Goal: Task Accomplishment & Management: Manage account settings

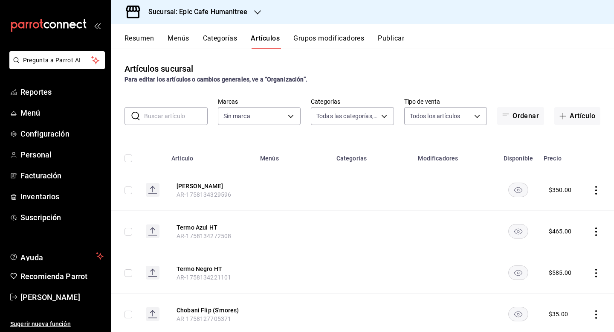
type input "a3bee725-c525-44a7-ac58-aa3170eb3fb4,9fab54cc-32ee-4335-a8af-fa557cca6bda,8f498…"
type input "e2a6dcd0-c09b-4f39-b209-5f97019748a2,3f18ad05-55ab-44ea-8b53-c1c2b2db6cb9"
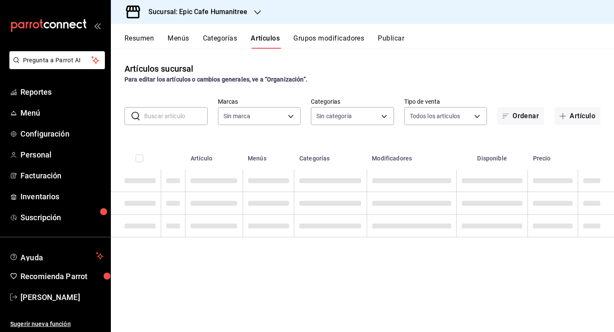
type input "a3bee725-c525-44a7-ac58-aa3170eb3fb4,9fab54cc-32ee-4335-a8af-fa557cca6bda,8f498…"
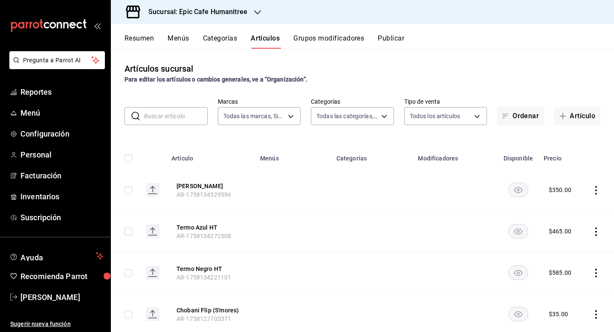
type input "e2a6dcd0-c09b-4f39-b209-5f97019748a2,3f18ad05-55ab-44ea-8b53-c1c2b2db6cb9"
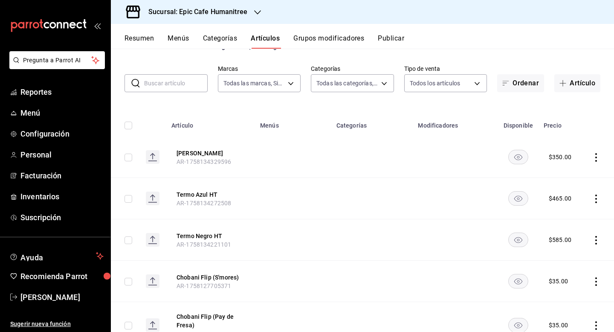
scroll to position [44, 0]
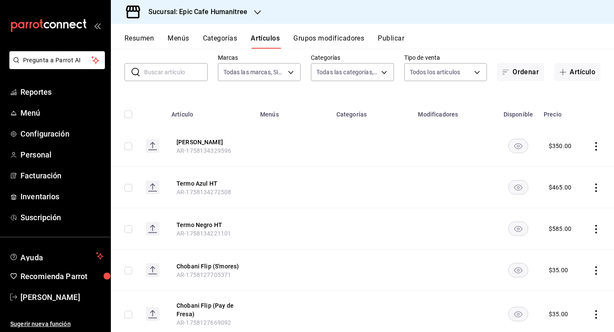
click at [520, 143] on icon "availability-product" at bounding box center [518, 146] width 8 height 6
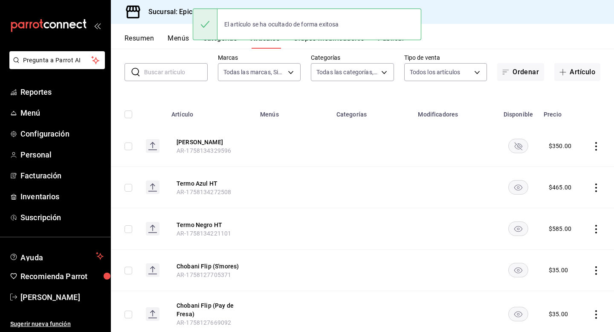
click at [520, 148] on rect "availability-product" at bounding box center [519, 146] width 20 height 14
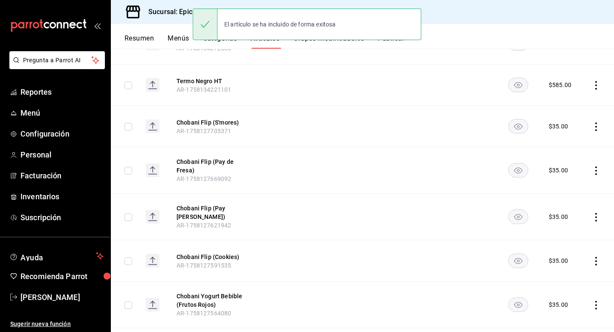
scroll to position [189, 0]
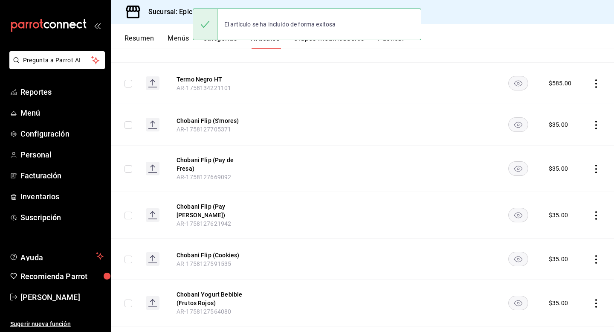
click at [486, 15] on div "Sucursal: Epic Cafe Humanitree" at bounding box center [362, 12] width 503 height 24
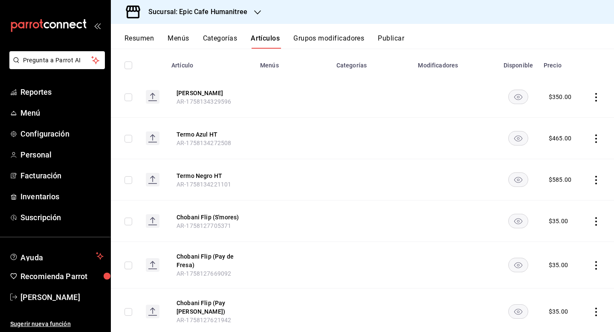
scroll to position [0, 0]
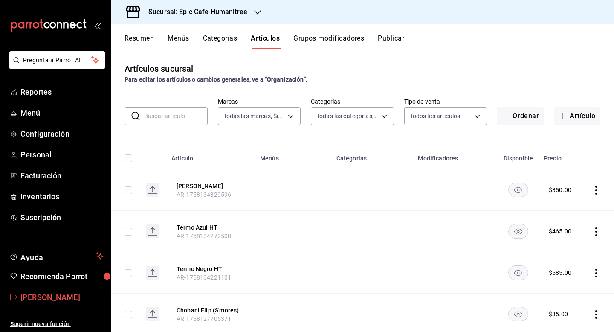
click at [15, 297] on icon "mailbox folders" at bounding box center [13, 296] width 7 height 7
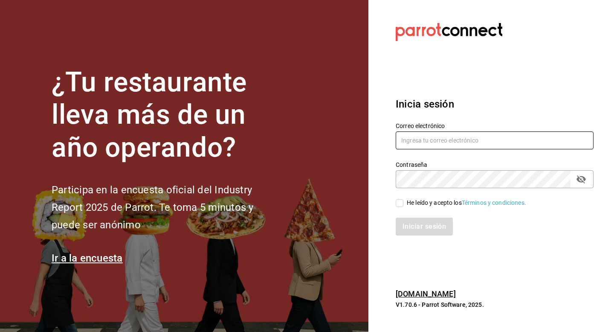
click at [484, 142] on input "text" at bounding box center [495, 140] width 198 height 18
type input "kaguilar@humanitree.edu.mx"
click at [398, 207] on label "He leído y acepto los Términos y condiciones." at bounding box center [461, 202] width 131 height 9
click at [398, 207] on input "He leído y acepto los Términos y condiciones." at bounding box center [400, 203] width 8 height 8
checkbox input "true"
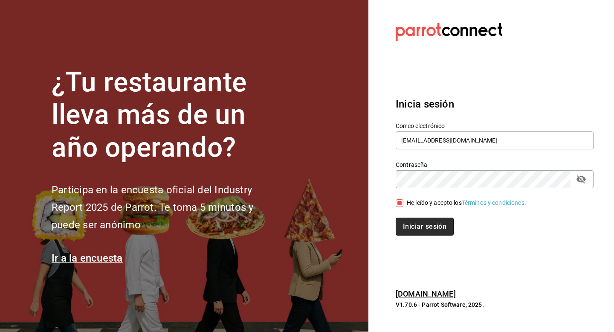
click at [420, 228] on button "Iniciar sesión" at bounding box center [425, 227] width 58 height 18
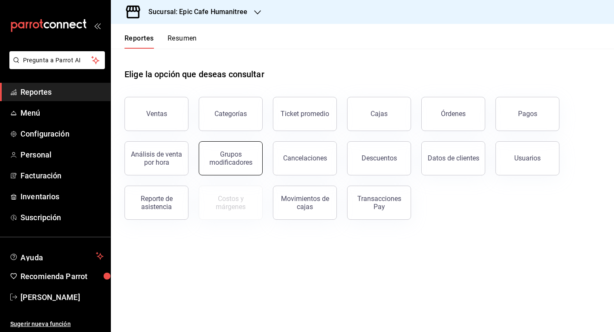
click at [232, 159] on div "Grupos modificadores" at bounding box center [230, 158] width 53 height 16
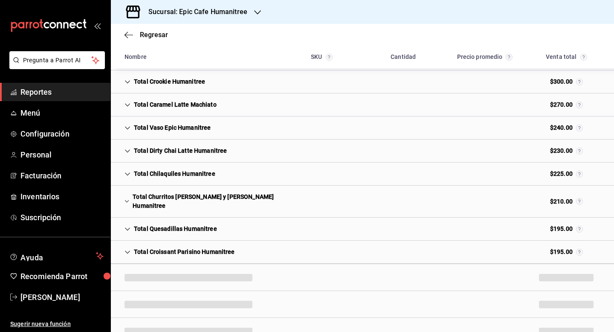
scroll to position [412, 0]
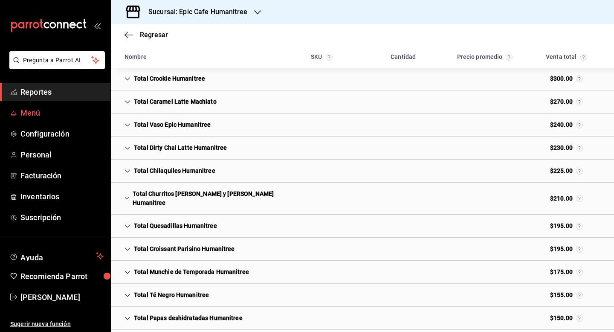
click at [39, 113] on span "Menú" at bounding box center [61, 113] width 83 height 12
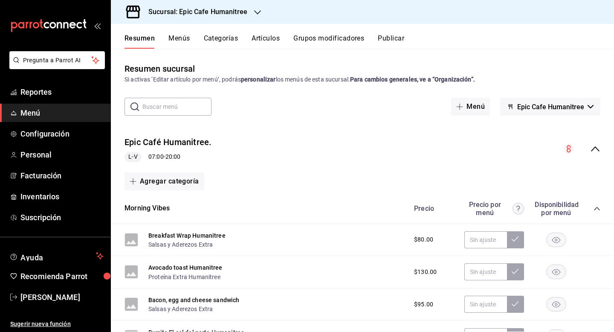
click at [259, 36] on button "Artículos" at bounding box center [266, 41] width 28 height 15
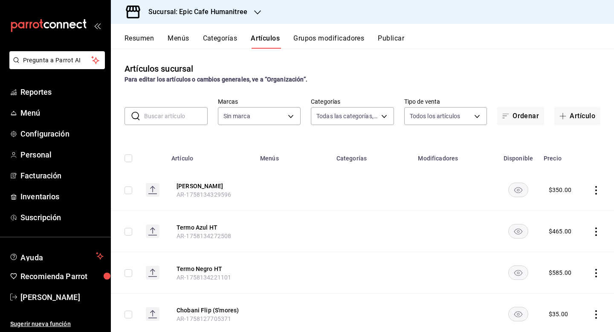
type input "a3bee725-c525-44a7-ac58-aa3170eb3fb4,9fab54cc-32ee-4335-a8af-fa557cca6bda,8f498…"
type input "e2a6dcd0-c09b-4f39-b209-5f97019748a2,3f18ad05-55ab-44ea-8b53-c1c2b2db6cb9"
click at [130, 38] on button "Resumen" at bounding box center [139, 41] width 29 height 15
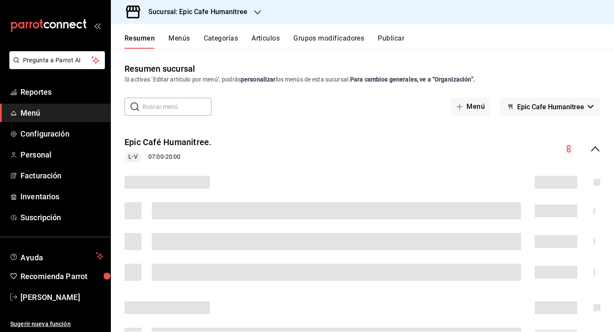
click at [185, 104] on input "text" at bounding box center [176, 106] width 69 height 17
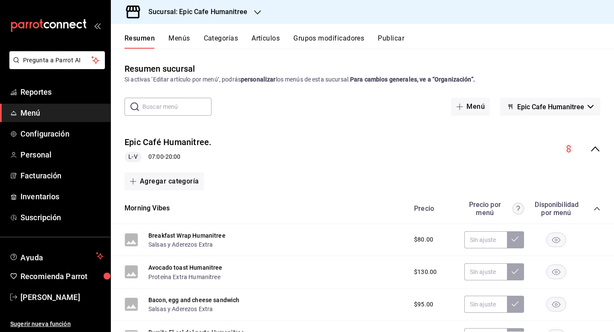
click at [184, 108] on input "text" at bounding box center [176, 106] width 69 height 17
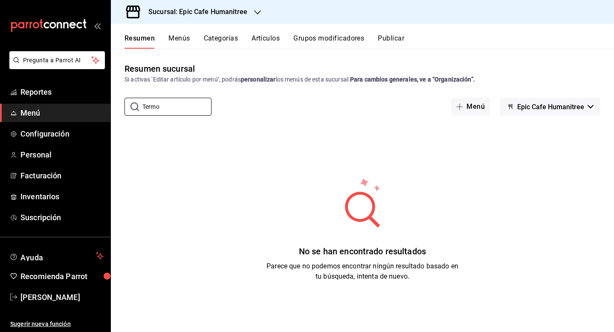
type input "Termo"
click at [260, 41] on button "Artículos" at bounding box center [266, 41] width 28 height 15
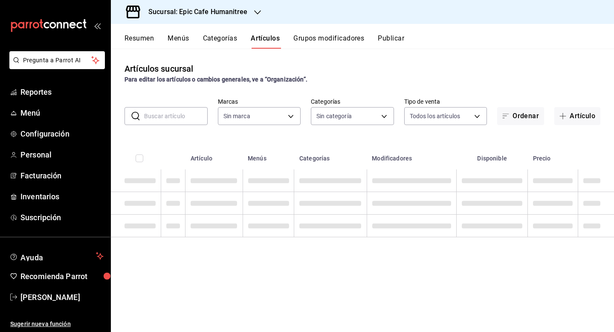
type input "e2a6dcd0-c09b-4f39-b209-5f97019748a2,3f18ad05-55ab-44ea-8b53-c1c2b2db6cb9"
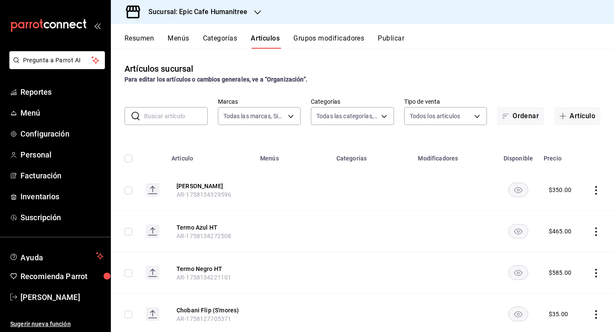
type input "a3bee725-c525-44a7-ac58-aa3170eb3fb4,9fab54cc-32ee-4335-a8af-fa557cca6bda,8f498…"
click at [594, 190] on icon "actions" at bounding box center [596, 190] width 9 height 9
click at [572, 211] on span "Editar" at bounding box center [571, 209] width 22 height 9
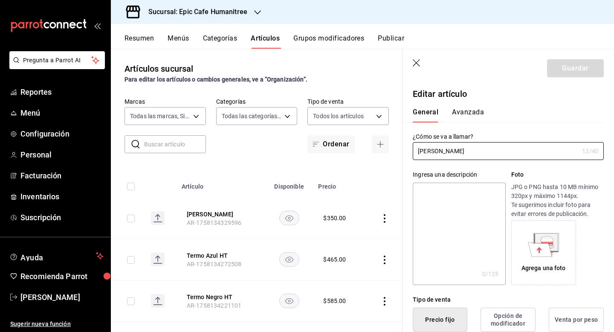
type input "$350.00"
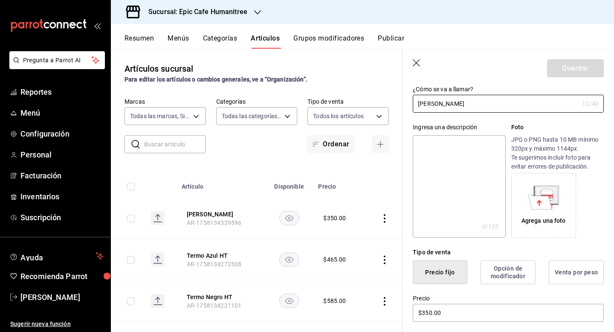
scroll to position [49, 0]
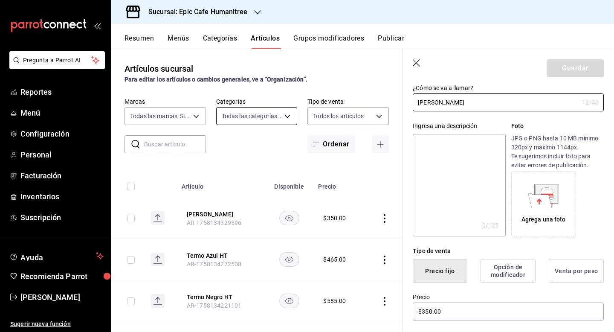
click at [288, 112] on body "Pregunta a Parrot AI Reportes Menú Configuración Personal Facturación Inventari…" at bounding box center [307, 166] width 614 height 332
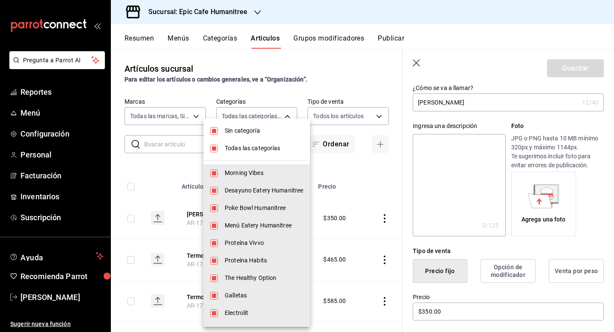
click at [383, 116] on div at bounding box center [307, 166] width 614 height 332
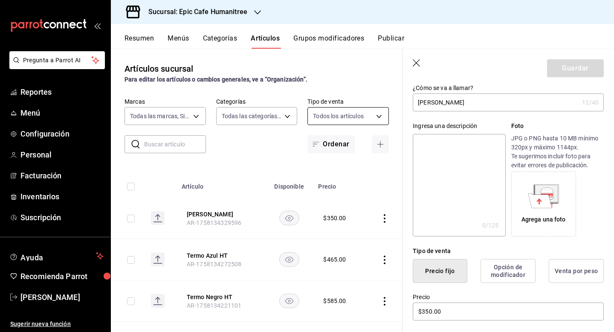
click at [378, 115] on body "Pregunta a Parrot AI Reportes Menú Configuración Personal Facturación Inventari…" at bounding box center [307, 166] width 614 height 332
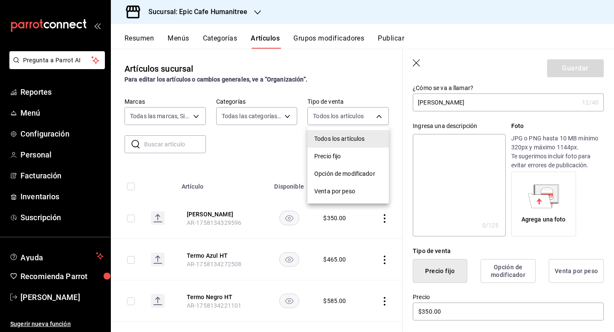
click at [360, 155] on span "Precio fijo" at bounding box center [348, 156] width 68 height 9
type input "WITH_INDEPENDENT_SALE"
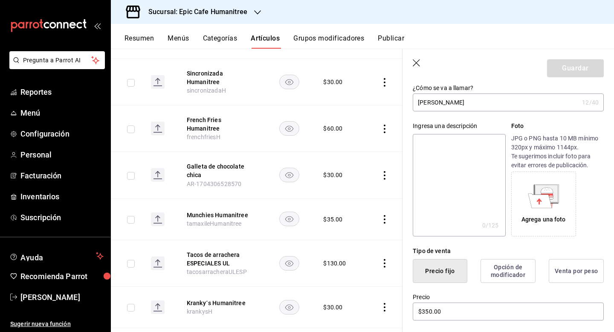
scroll to position [884, 0]
click at [386, 302] on icon "actions" at bounding box center [384, 306] width 9 height 9
click at [360, 309] on span "Eliminar" at bounding box center [359, 309] width 22 height 7
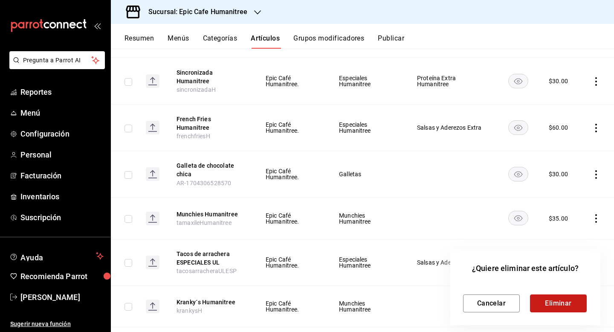
click at [549, 305] on button "Eliminar" at bounding box center [558, 303] width 57 height 18
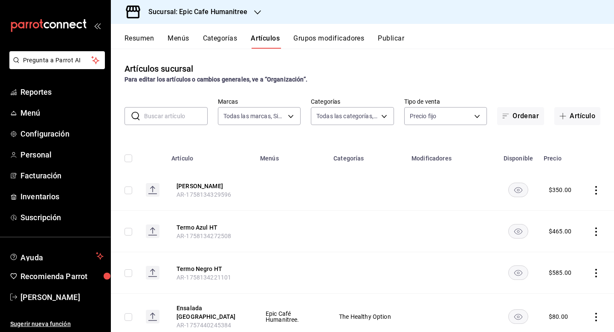
click at [170, 115] on input "text" at bounding box center [176, 115] width 64 height 17
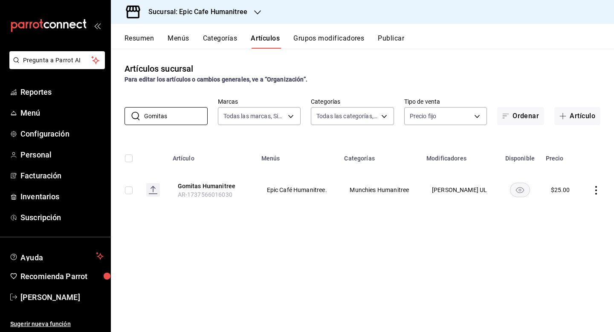
type input "Gomitas"
click at [139, 40] on button "Resumen" at bounding box center [139, 41] width 29 height 15
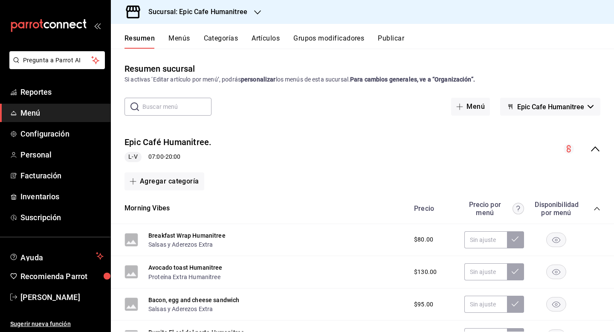
click at [250, 12] on div "Sucursal: Epic Cafe Humanitree" at bounding box center [191, 12] width 147 height 24
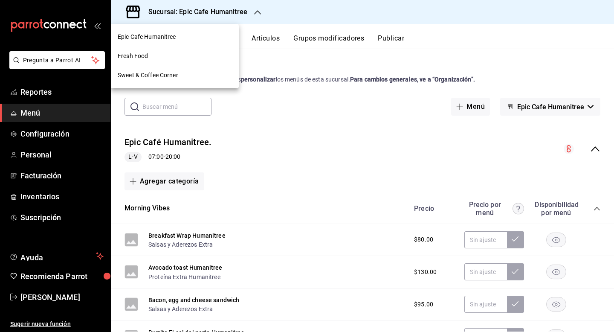
click at [197, 79] on div "Sweet & Coffee Corner" at bounding box center [175, 75] width 114 height 9
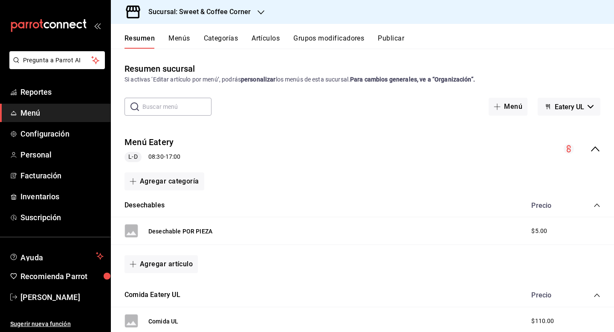
click at [259, 10] on icon "button" at bounding box center [261, 12] width 7 height 7
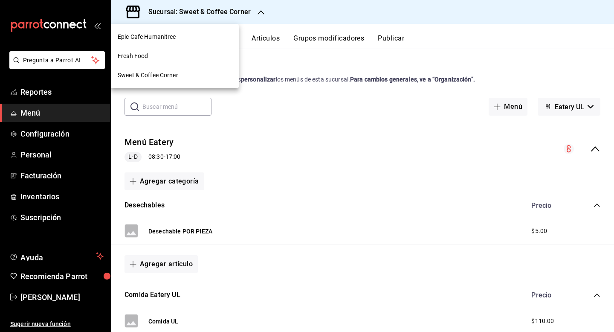
click at [185, 53] on div "Fresh Food" at bounding box center [175, 56] width 114 height 9
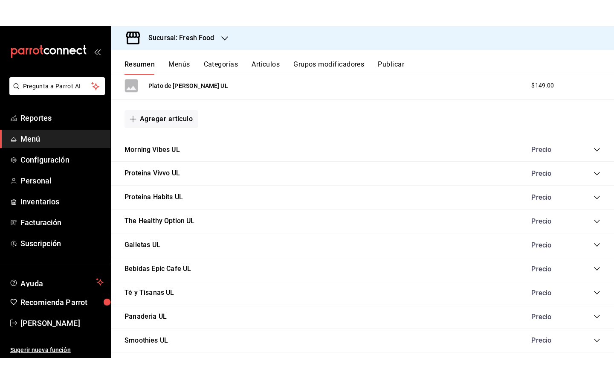
scroll to position [654, 0]
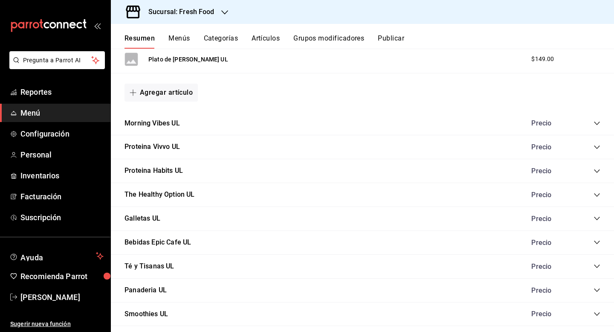
click at [223, 39] on button "Categorías" at bounding box center [221, 41] width 35 height 15
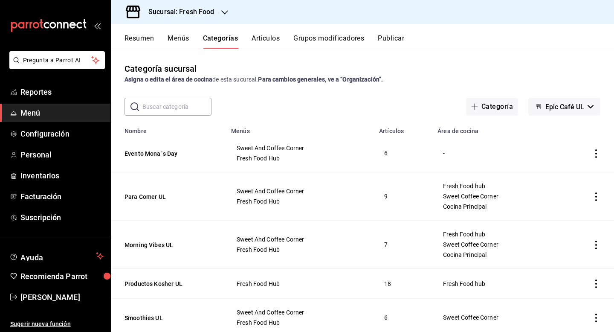
click at [595, 152] on icon "actions" at bounding box center [596, 153] width 9 height 9
click at [571, 210] on span "Eliminar" at bounding box center [571, 208] width 22 height 7
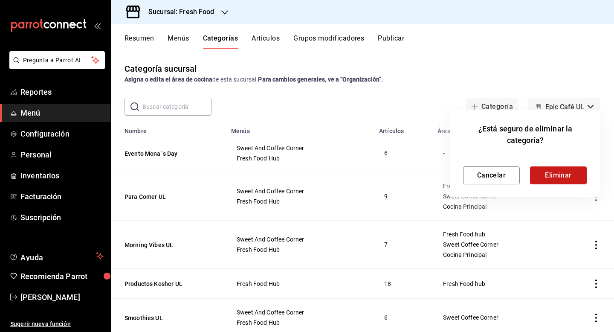
click at [558, 183] on button "Eliminar" at bounding box center [558, 175] width 57 height 18
